Goal: Transaction & Acquisition: Purchase product/service

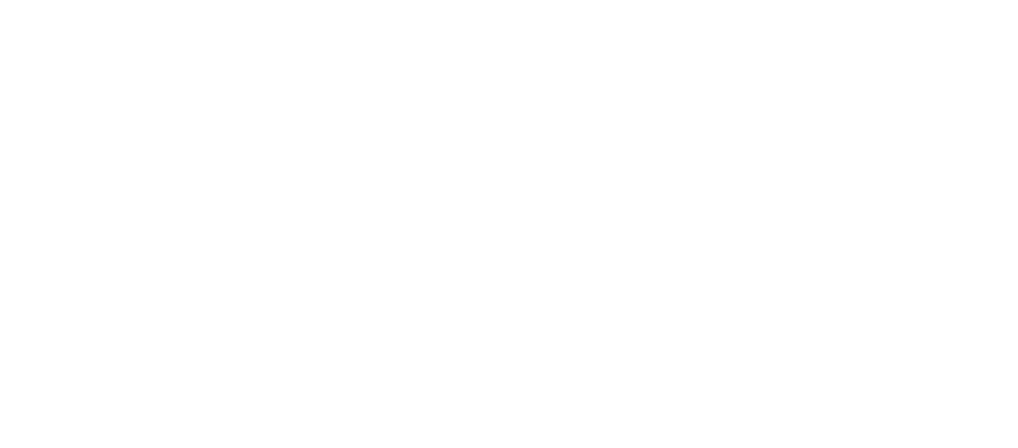
click at [563, 349] on div at bounding box center [509, 224] width 1018 height 448
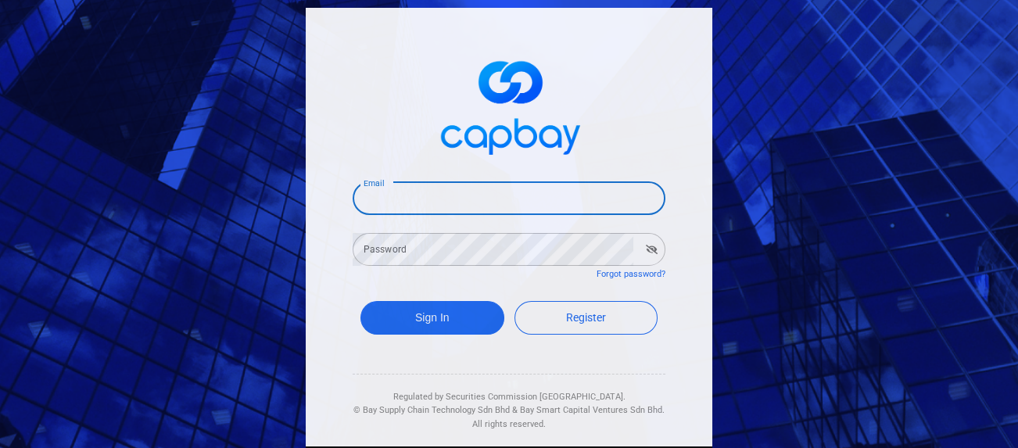
click at [528, 200] on input "Email" at bounding box center [509, 198] width 313 height 33
type input "[EMAIL_ADDRESS][DOMAIN_NAME]"
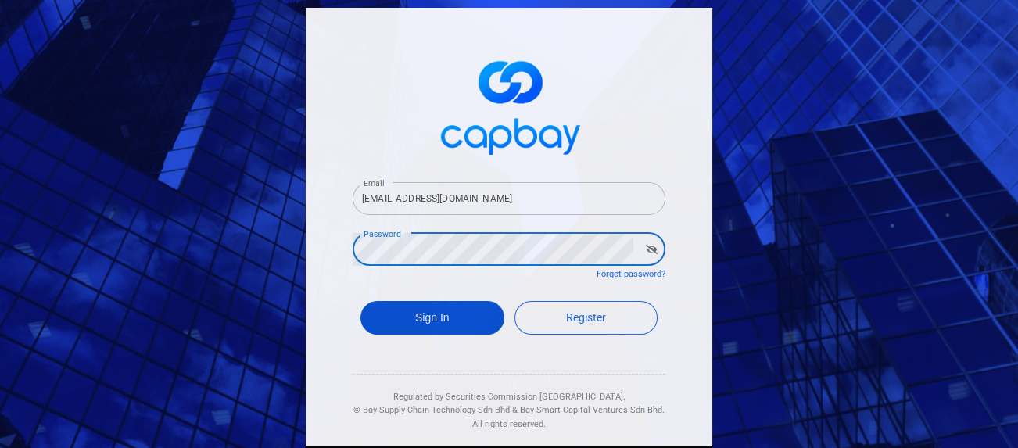
click at [437, 316] on button "Sign In" at bounding box center [432, 318] width 144 height 34
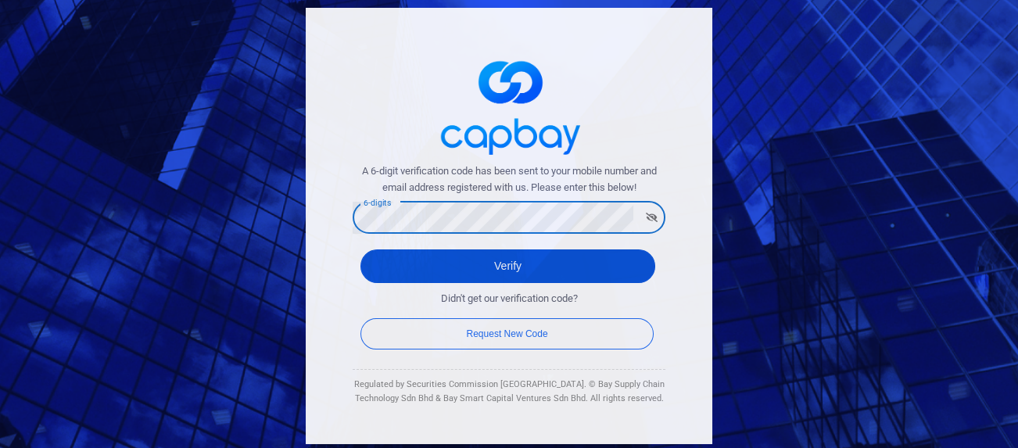
click at [478, 270] on button "Verify" at bounding box center [507, 266] width 295 height 34
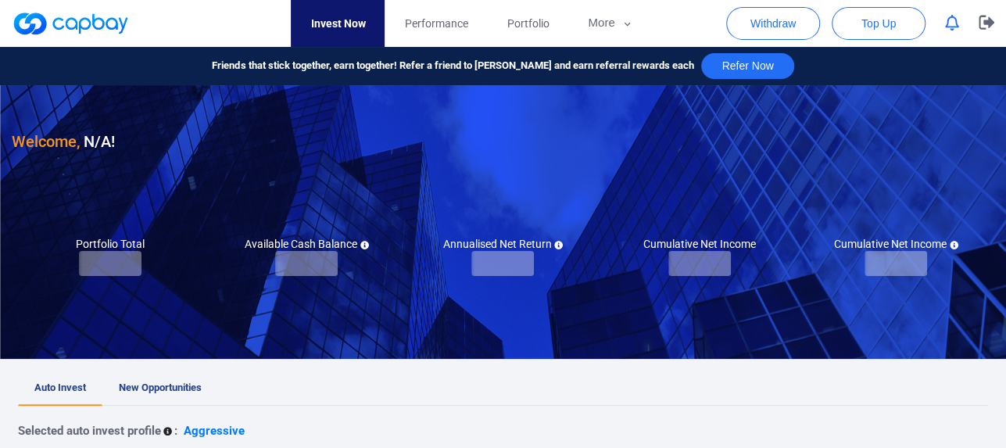
checkbox input "true"
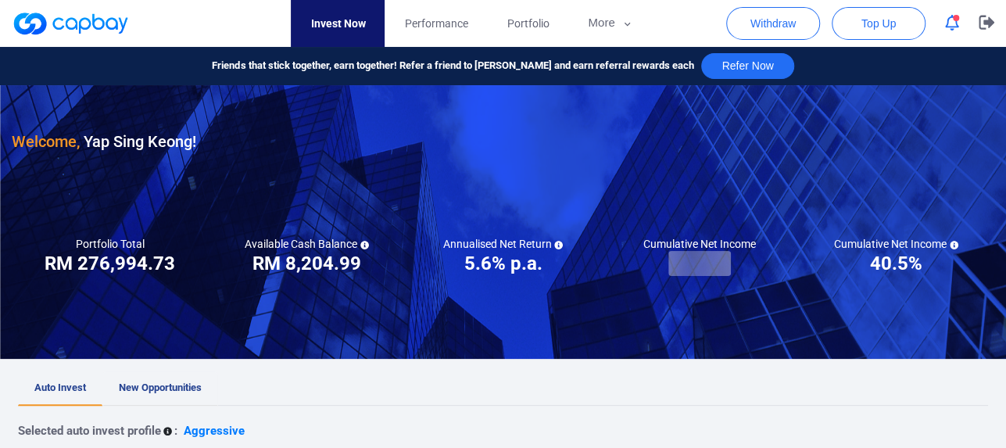
click at [144, 387] on span "New Opportunities" at bounding box center [160, 388] width 83 height 12
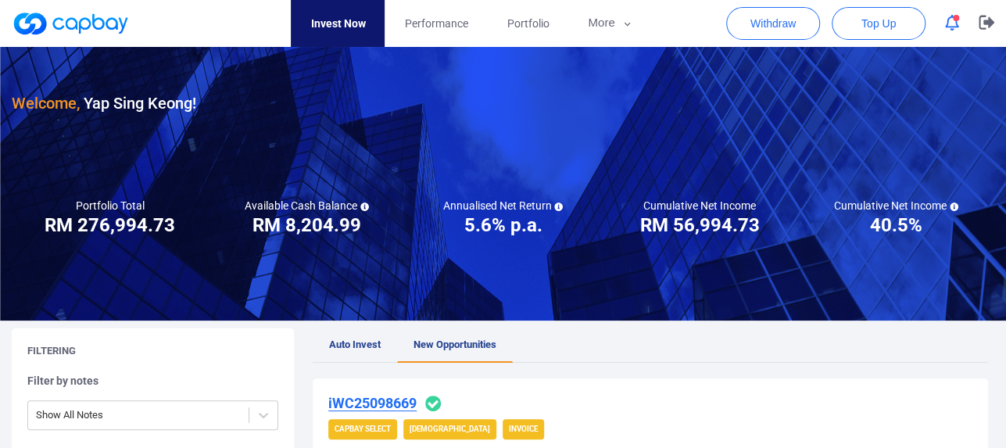
click at [979, 27] on icon "button" at bounding box center [987, 22] width 16 height 15
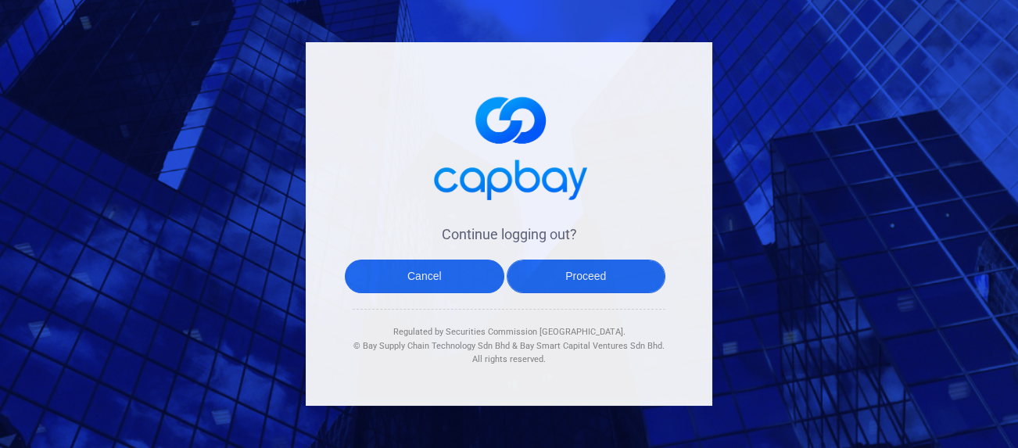
click at [564, 272] on button "Proceed" at bounding box center [586, 277] width 159 height 34
